Goal: Transaction & Acquisition: Obtain resource

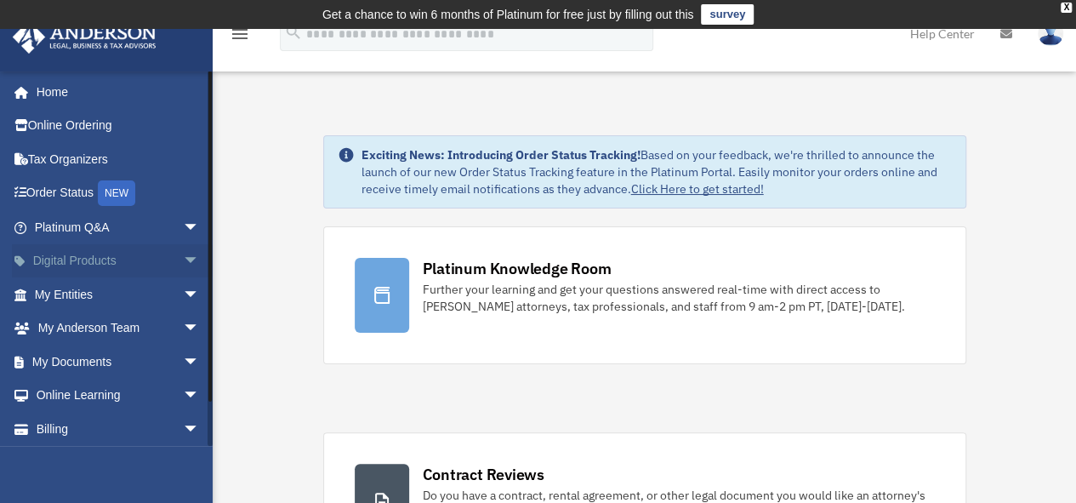
click at [183, 253] on span "arrow_drop_down" at bounding box center [200, 261] width 34 height 35
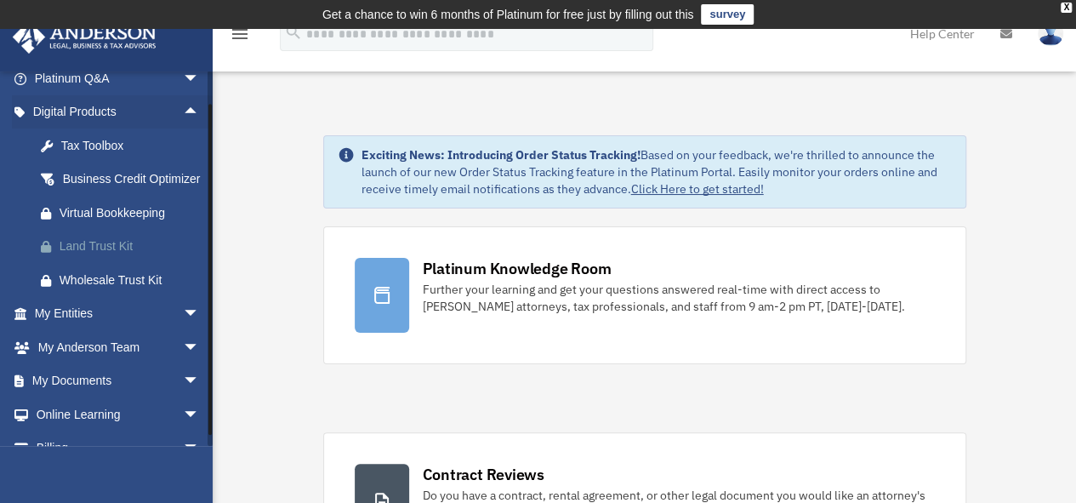
scroll to position [170, 0]
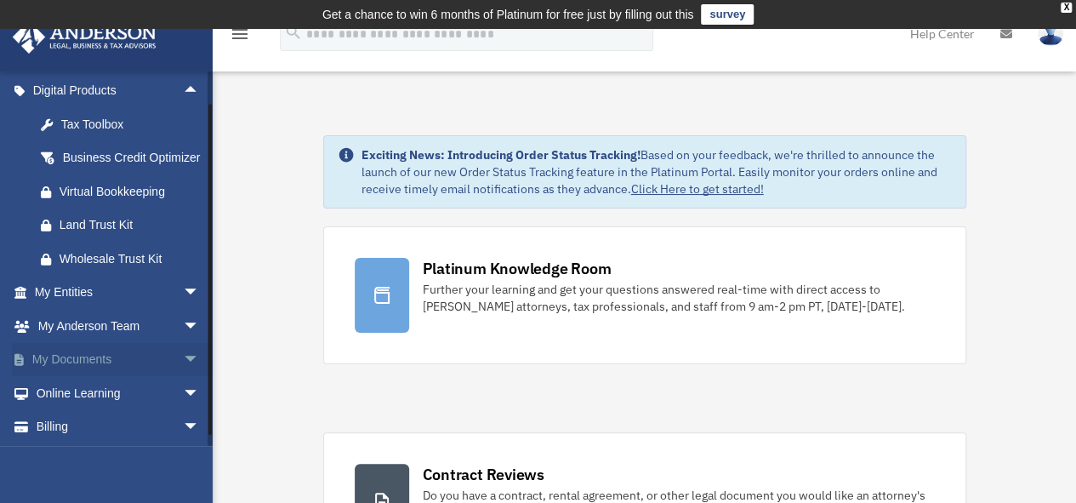
click at [183, 373] on span "arrow_drop_down" at bounding box center [200, 360] width 34 height 35
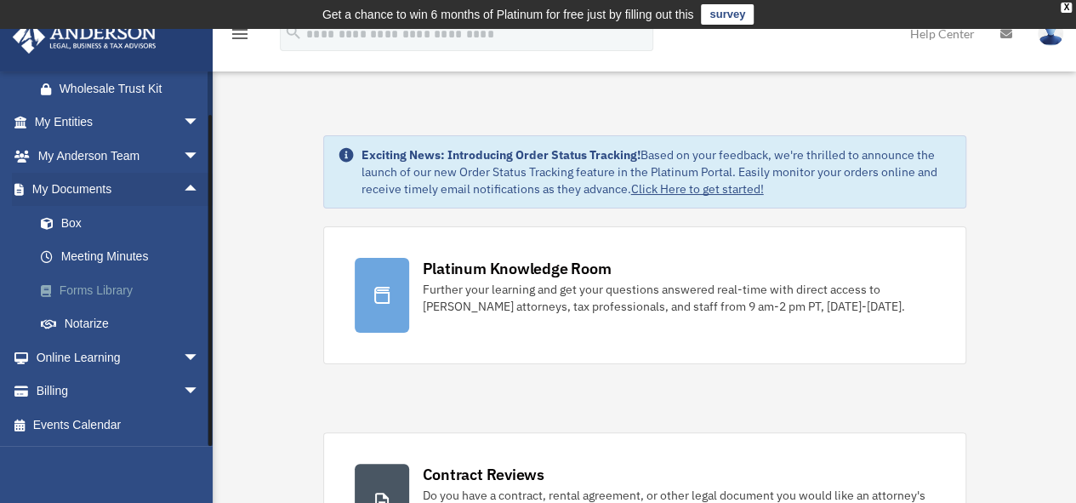
click at [145, 287] on link "Forms Library" at bounding box center [125, 290] width 202 height 34
click at [134, 288] on link "Forms Library" at bounding box center [125, 290] width 202 height 34
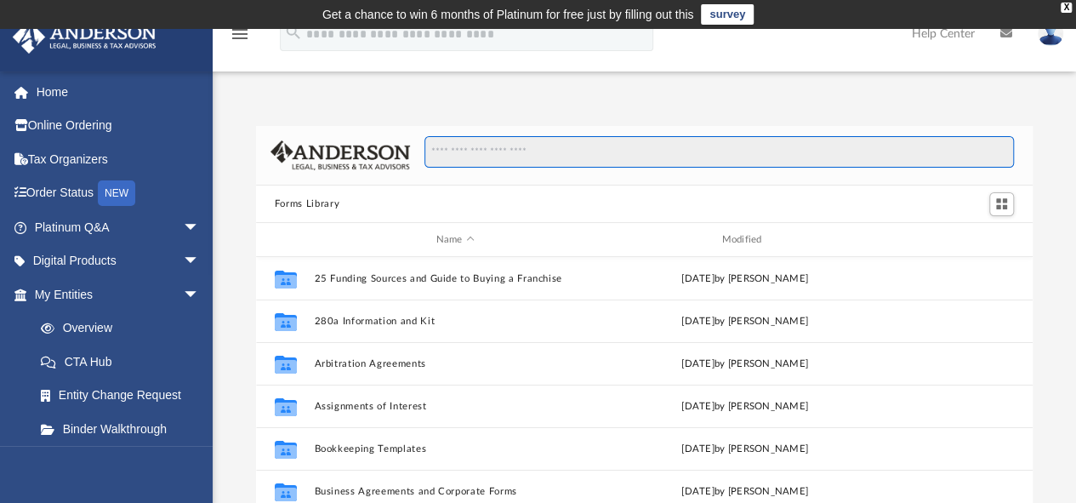
click at [519, 162] on input "Search files and folders" at bounding box center [718, 152] width 589 height 32
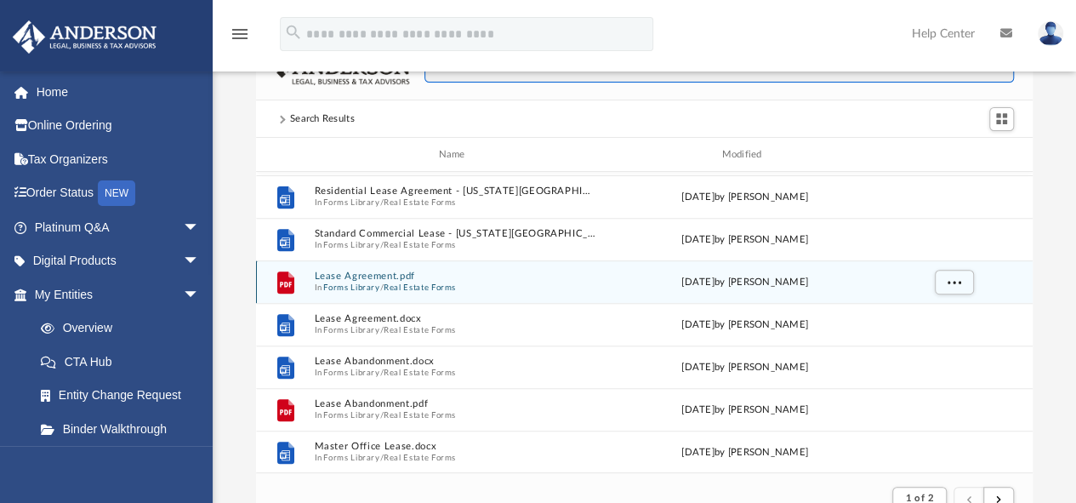
scroll to position [294, 0]
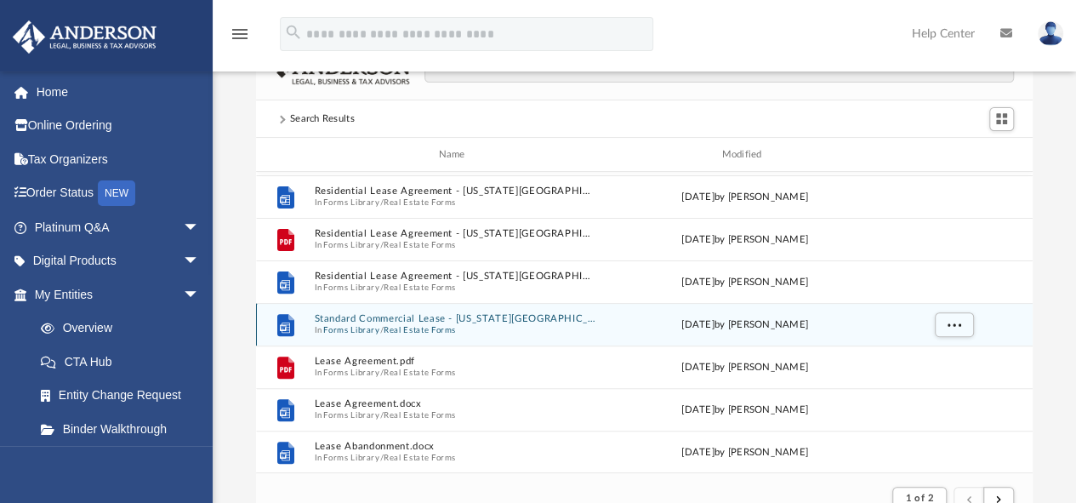
click at [498, 314] on button "Standard Commercial Lease - [US_STATE][GEOGRAPHIC_DATA]docx" at bounding box center [455, 318] width 282 height 11
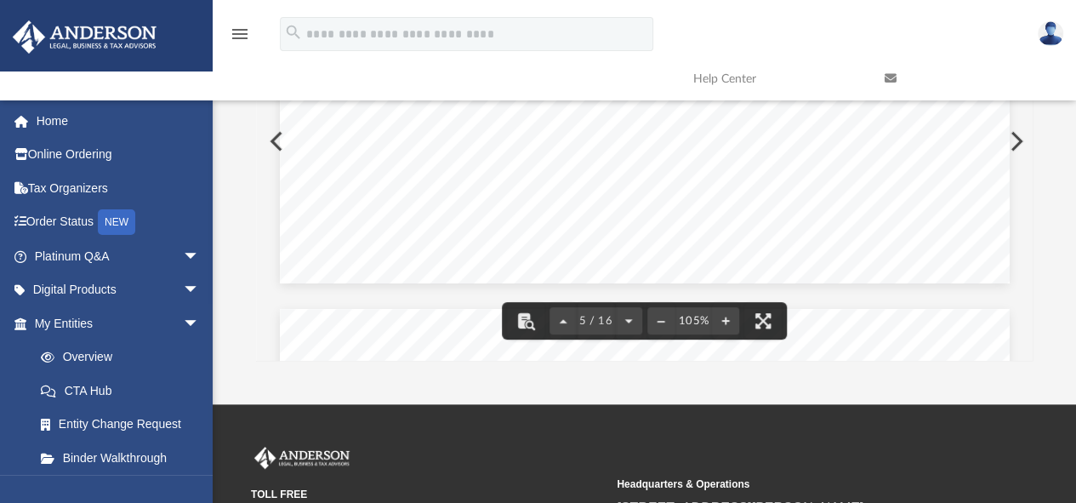
scroll to position [4508, 0]
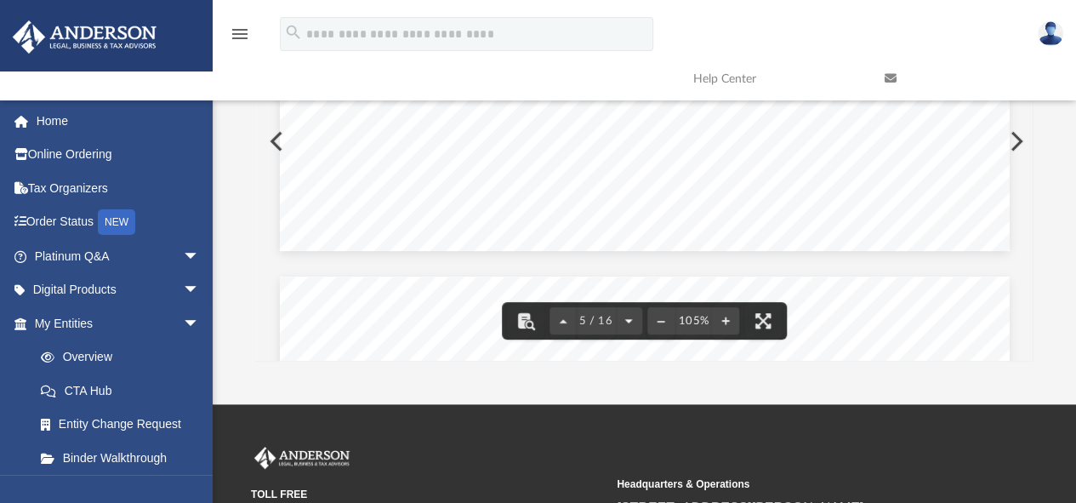
click at [631, 317] on button "File preview" at bounding box center [628, 320] width 27 height 37
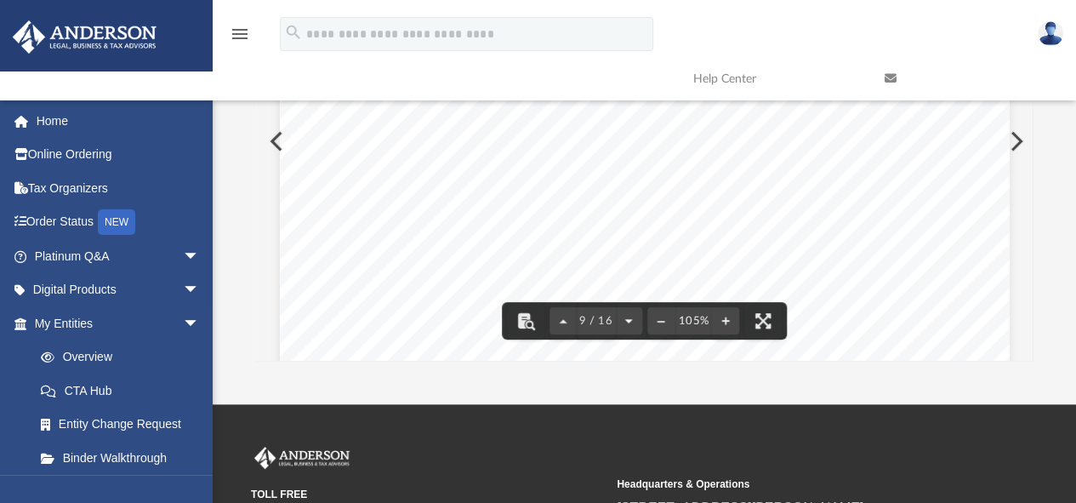
click at [631, 317] on button "File preview" at bounding box center [628, 320] width 27 height 37
click at [631, 317] on button "File preview" at bounding box center [632, 320] width 27 height 37
click at [631, 317] on div "3 8.1. [PERSON_NAME] shall obtain "All Risk" Property Insurance on the Property…" at bounding box center [644, 141] width 777 height 439
click at [631, 317] on button "File preview" at bounding box center [632, 320] width 27 height 37
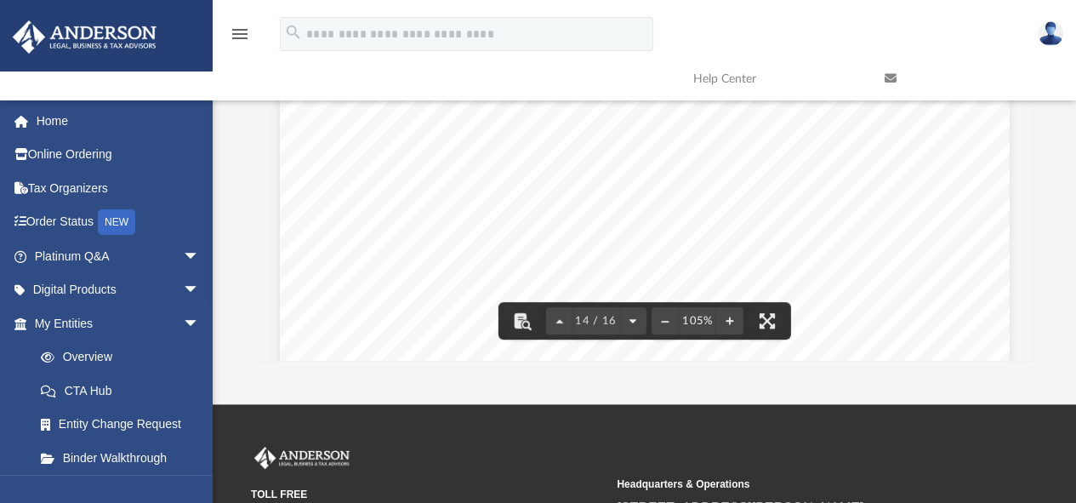
click at [631, 317] on button "File preview" at bounding box center [632, 320] width 27 height 37
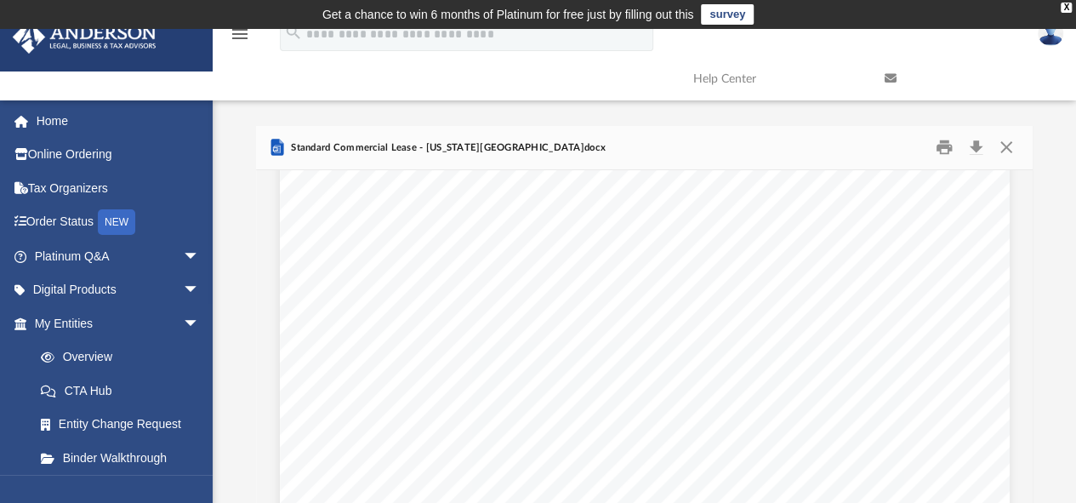
scroll to position [8339, 0]
click at [972, 146] on button "Download" at bounding box center [975, 147] width 31 height 26
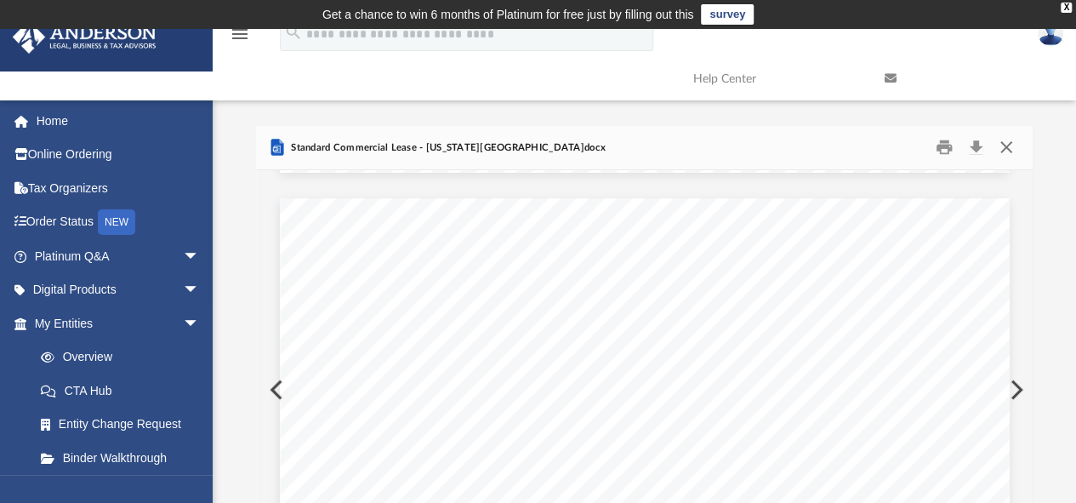
click at [998, 149] on button "Close" at bounding box center [1006, 147] width 31 height 26
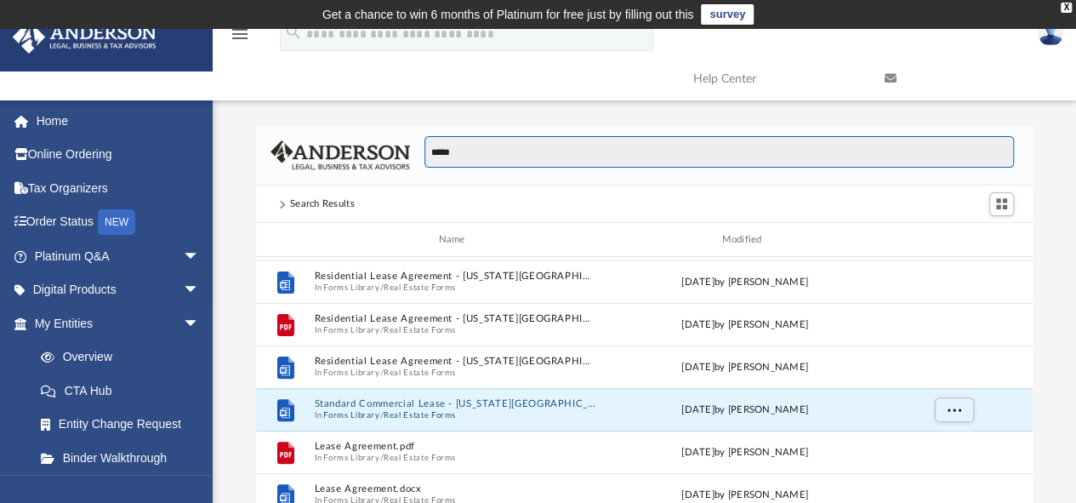
click at [516, 154] on input "*****" at bounding box center [718, 152] width 589 height 32
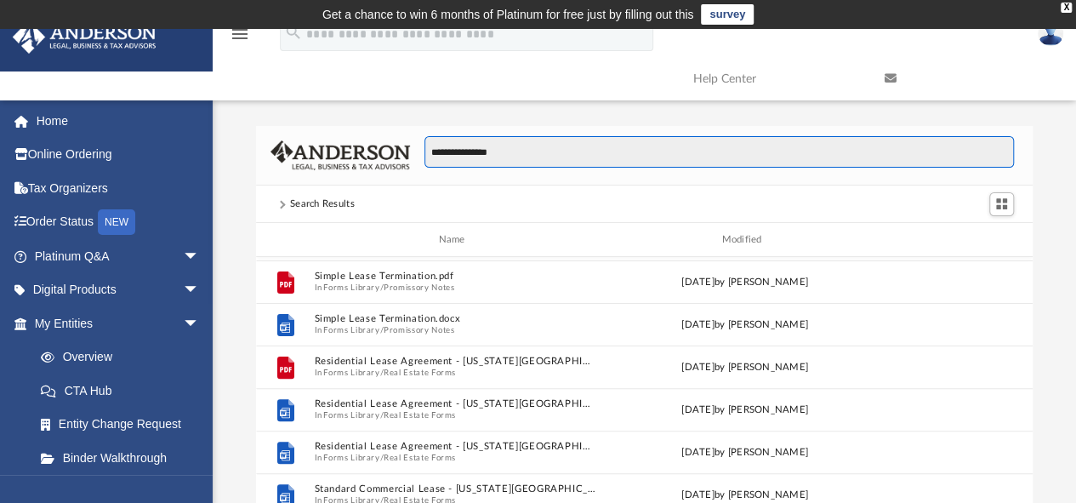
click at [504, 155] on input "**********" at bounding box center [718, 152] width 589 height 32
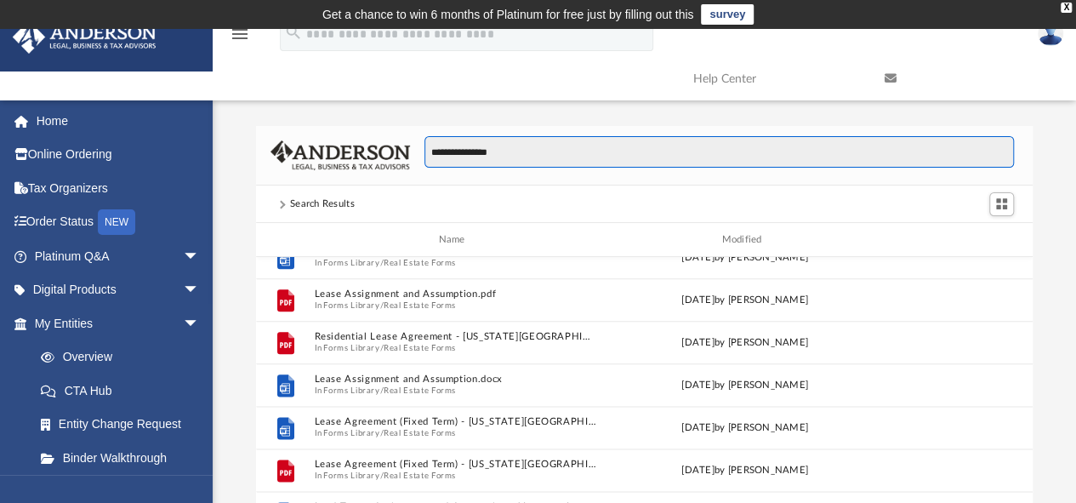
scroll to position [1060, 0]
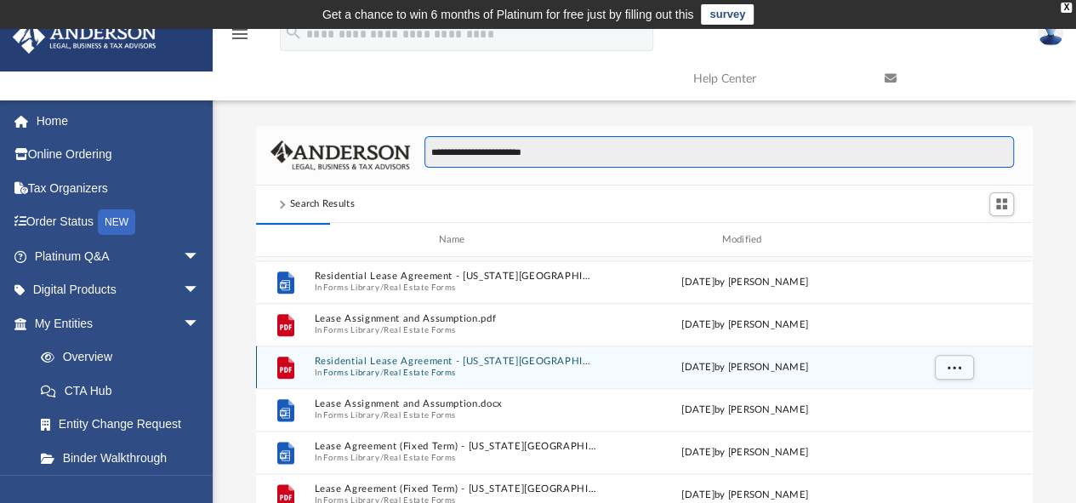
type input "**********"
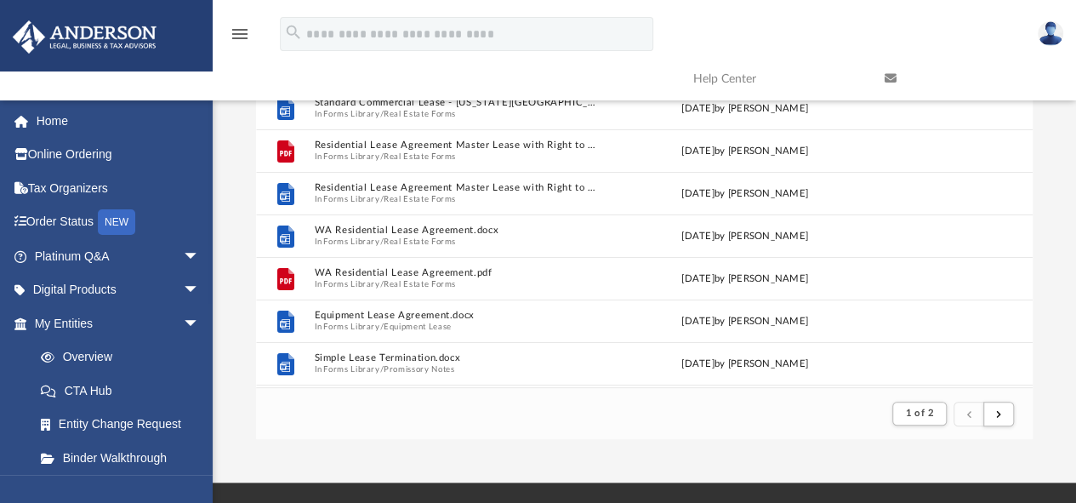
scroll to position [255, 0]
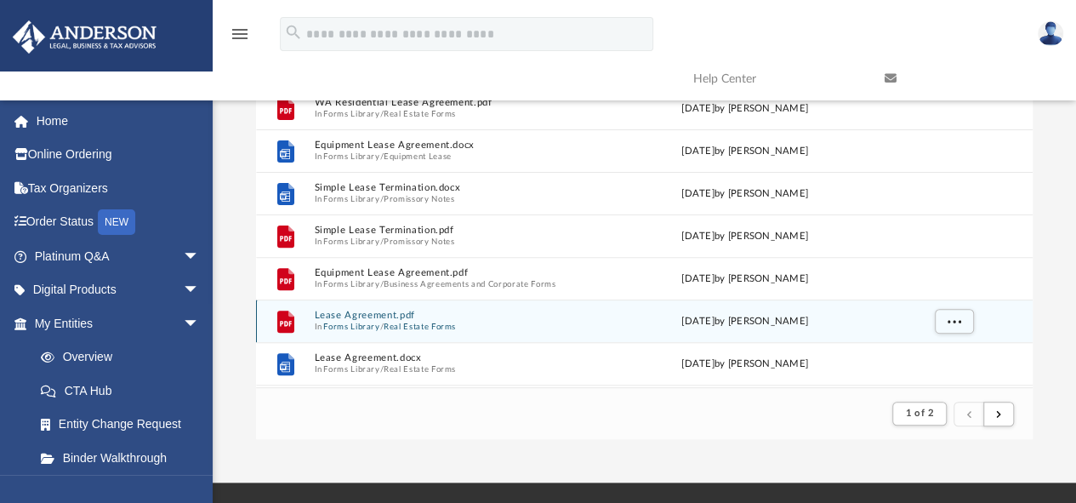
click at [526, 321] on span "In Forms Library / Real Estate Forms" at bounding box center [455, 326] width 282 height 11
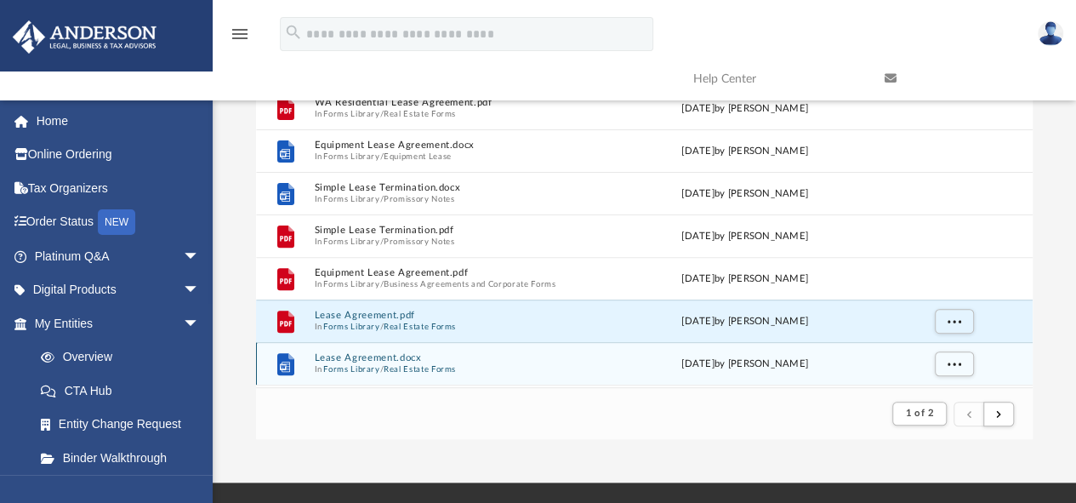
click at [515, 346] on div "File Lease Agreement.docx In Forms Library / Real Estate Forms [DATE] by [PERSO…" at bounding box center [644, 363] width 777 height 43
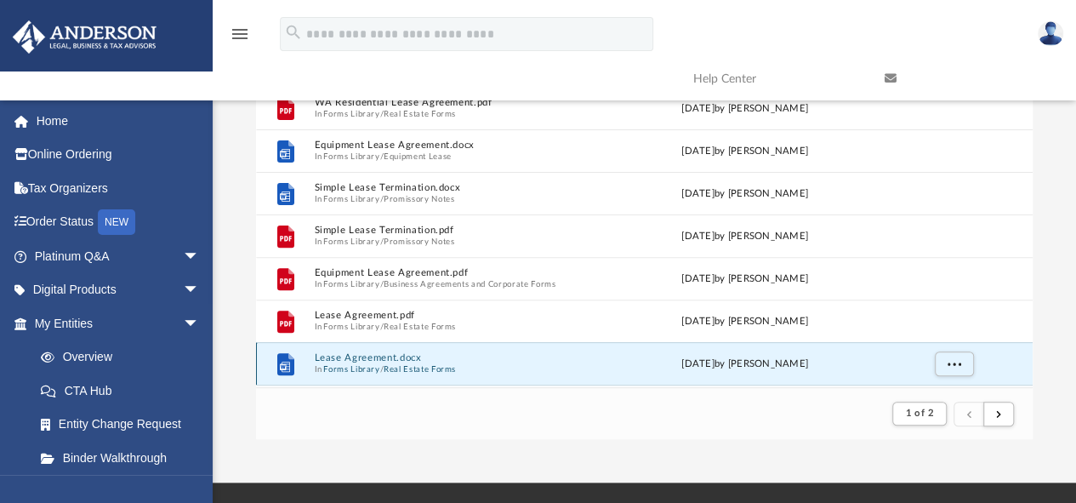
scroll to position [340, 0]
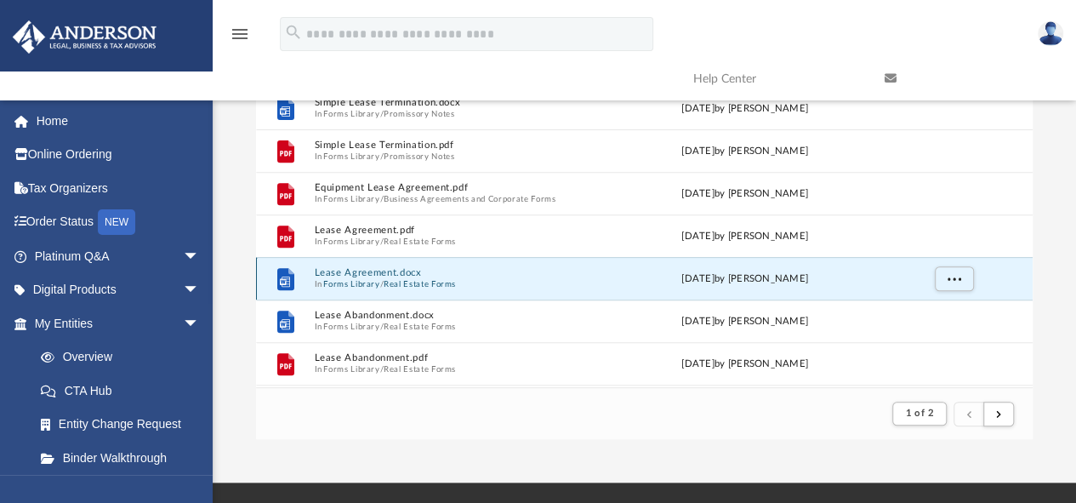
click at [438, 276] on button "Lease Agreement.docx" at bounding box center [455, 272] width 282 height 11
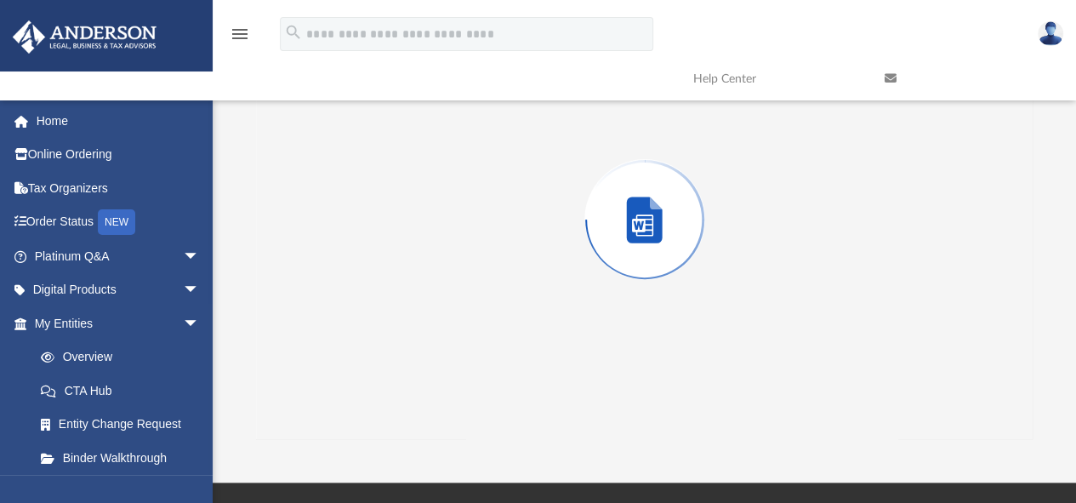
scroll to position [125, 0]
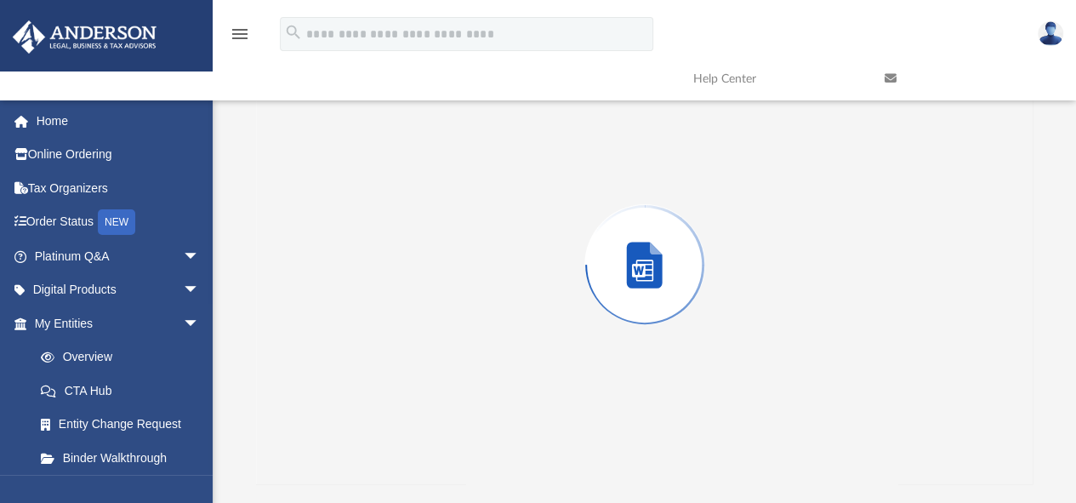
click at [438, 276] on div "Preview" at bounding box center [644, 264] width 777 height 439
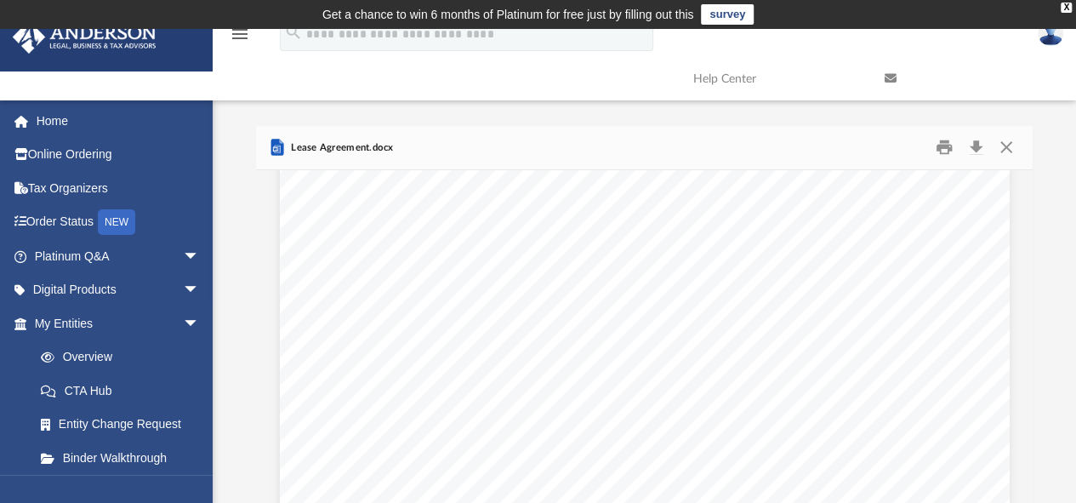
scroll to position [37, 0]
click at [978, 156] on button "Download" at bounding box center [975, 147] width 31 height 26
